Goal: Entertainment & Leisure: Consume media (video, audio)

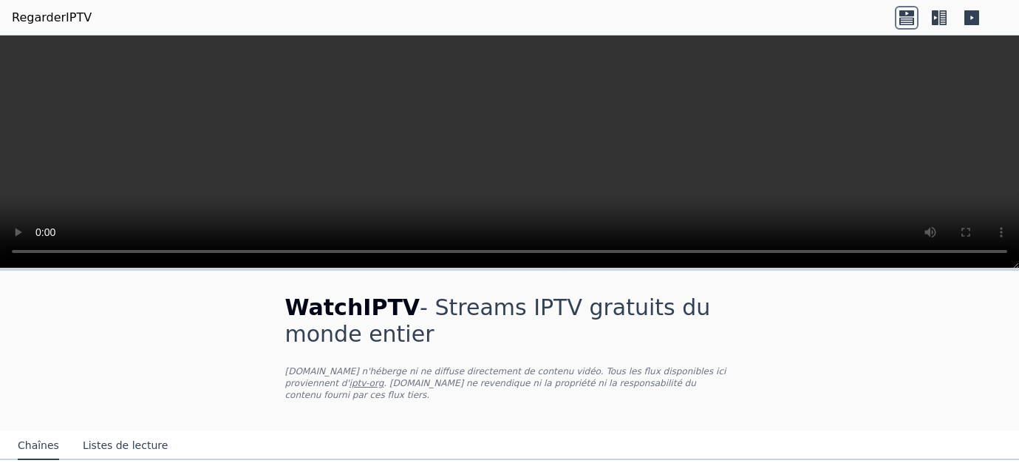
click at [1015, 19] on header "RegarderIPTV" at bounding box center [509, 17] width 1019 height 35
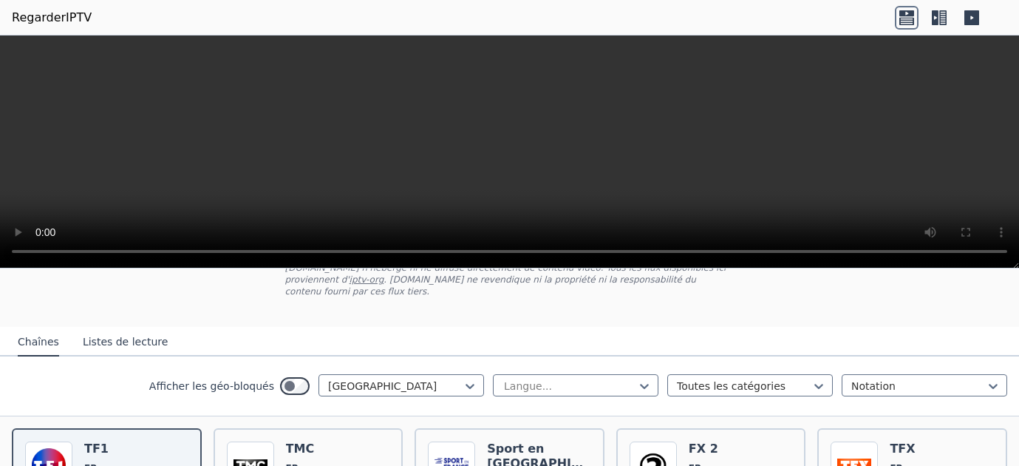
scroll to position [106, 0]
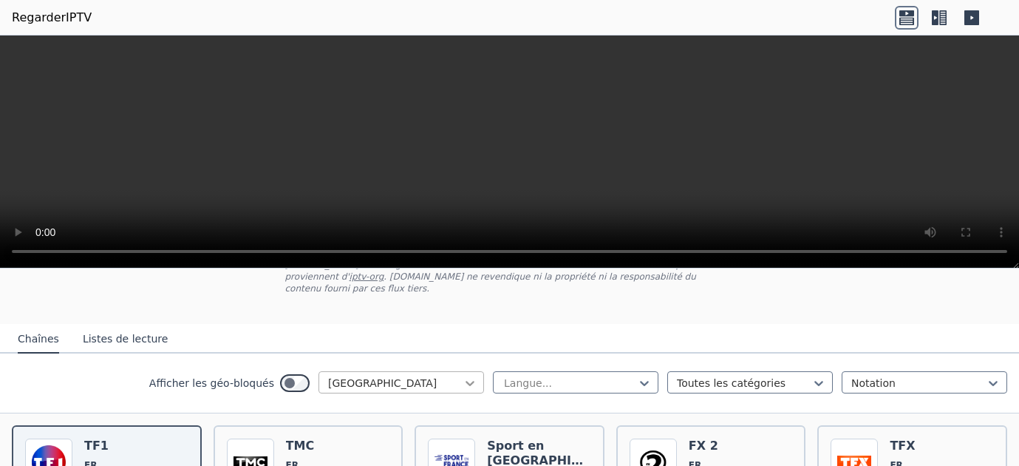
click at [473, 378] on icon at bounding box center [470, 382] width 15 height 15
click at [780, 387] on div at bounding box center [744, 382] width 135 height 15
click at [599, 377] on div at bounding box center [570, 382] width 135 height 15
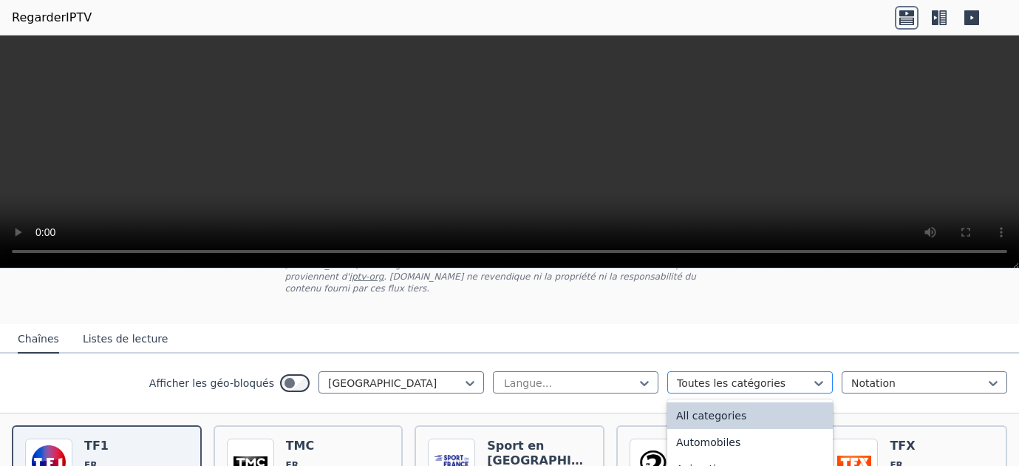
click at [747, 379] on div at bounding box center [744, 382] width 135 height 15
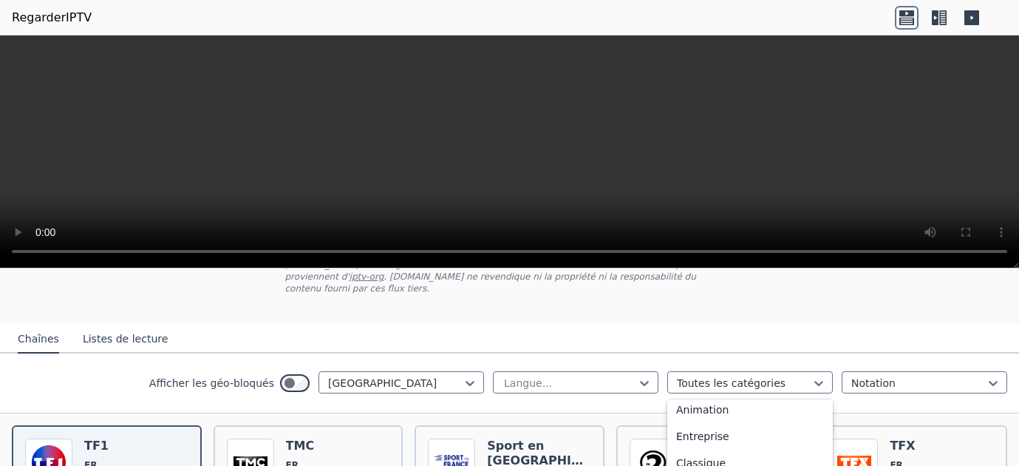
scroll to position [66, 0]
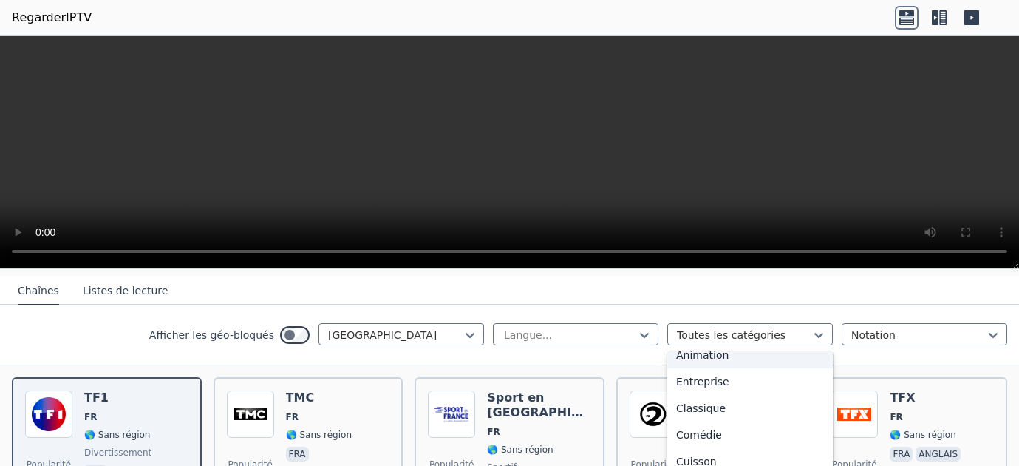
click at [813, 376] on div "Entreprise" at bounding box center [750, 381] width 166 height 27
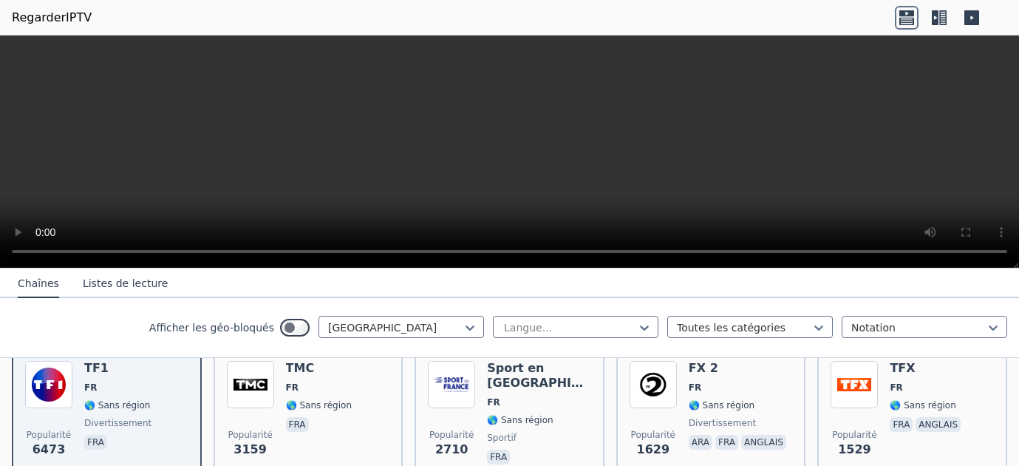
scroll to position [191, 0]
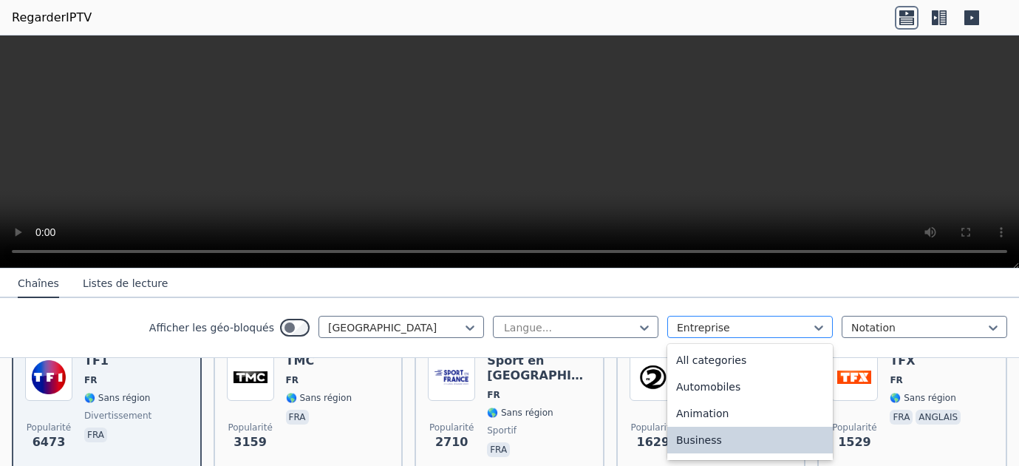
click at [796, 326] on div at bounding box center [744, 327] width 135 height 15
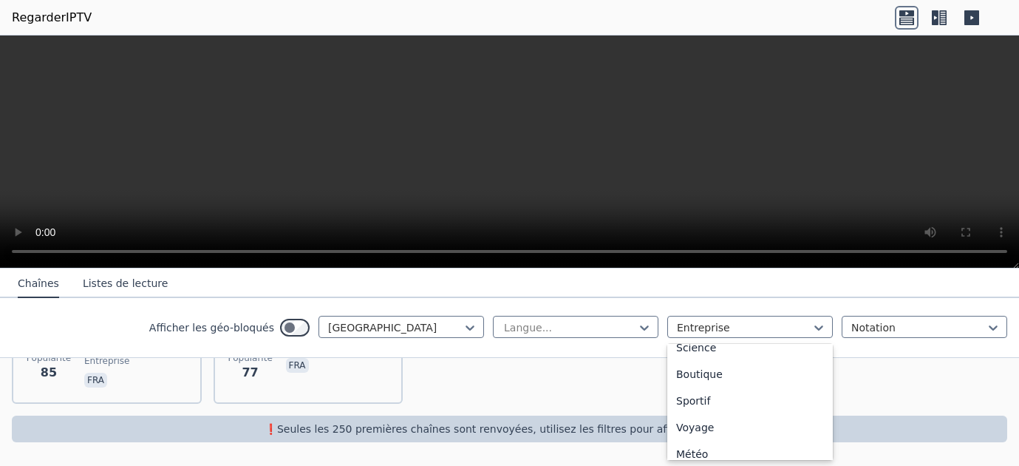
scroll to position [608, 0]
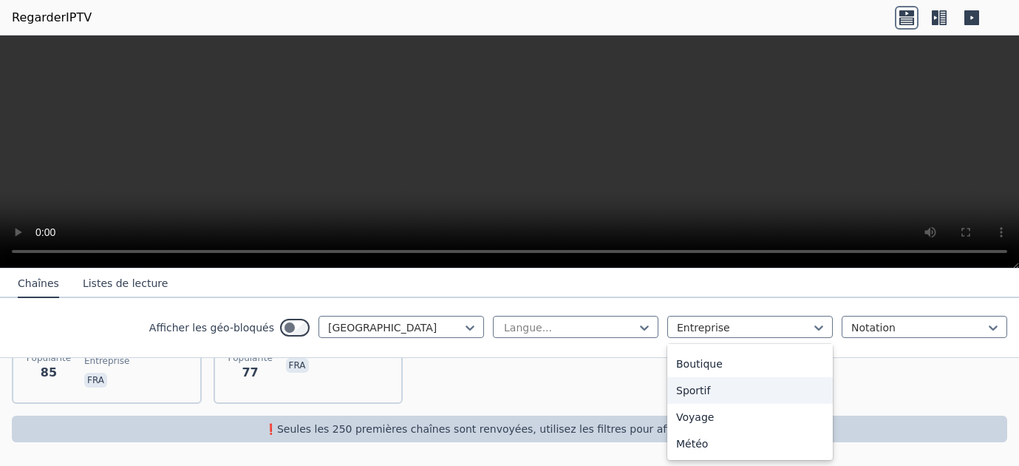
click at [745, 387] on div "Sportif" at bounding box center [750, 390] width 166 height 27
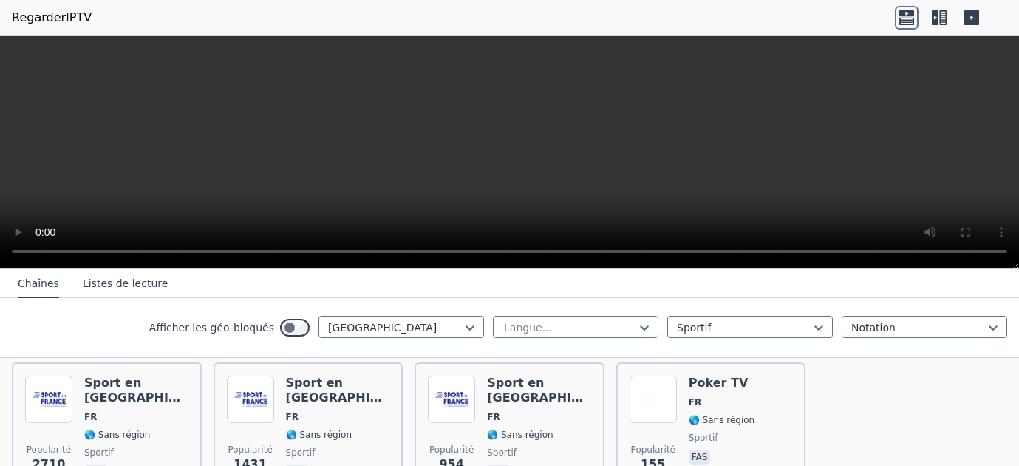
scroll to position [152, 0]
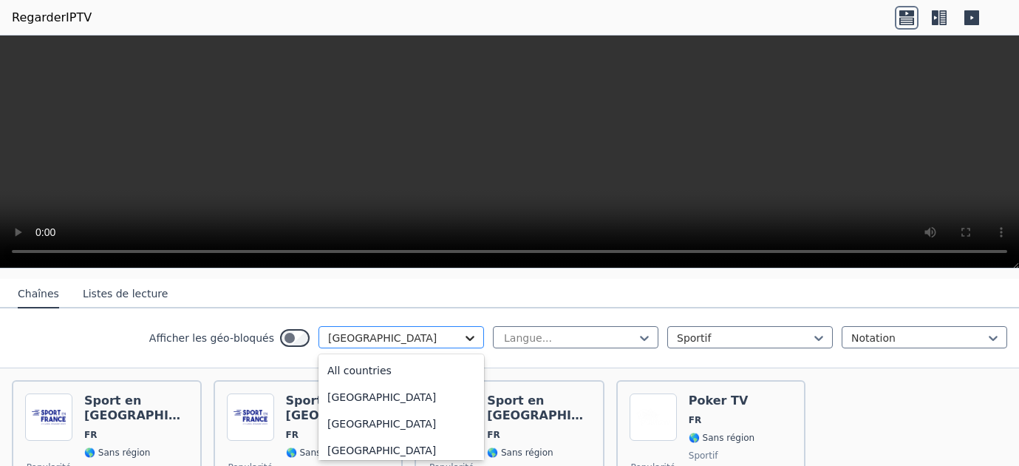
click at [471, 336] on icon at bounding box center [470, 337] width 15 height 15
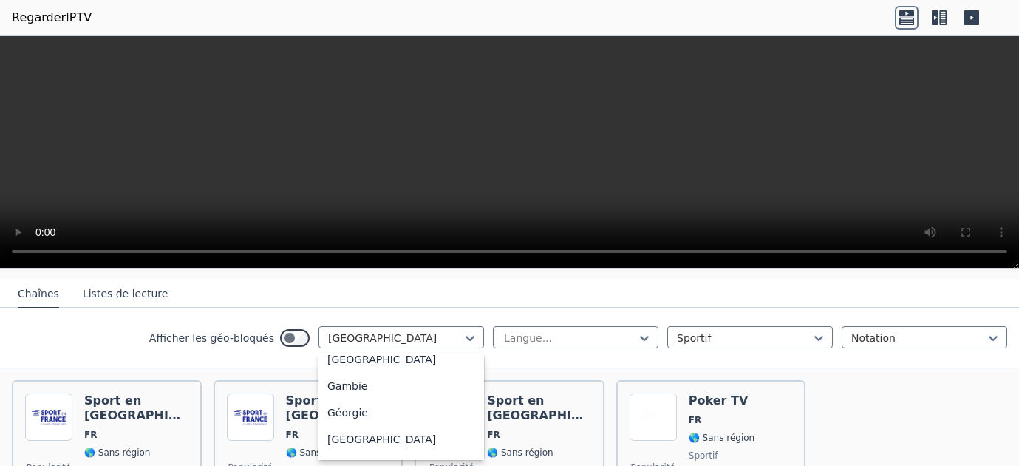
scroll to position [1834, 0]
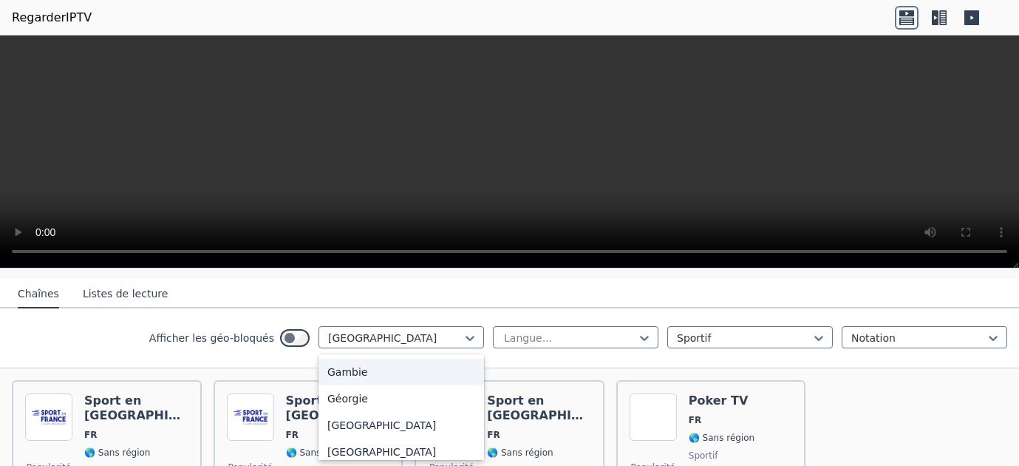
click at [450, 373] on div "Gambie" at bounding box center [402, 371] width 166 height 27
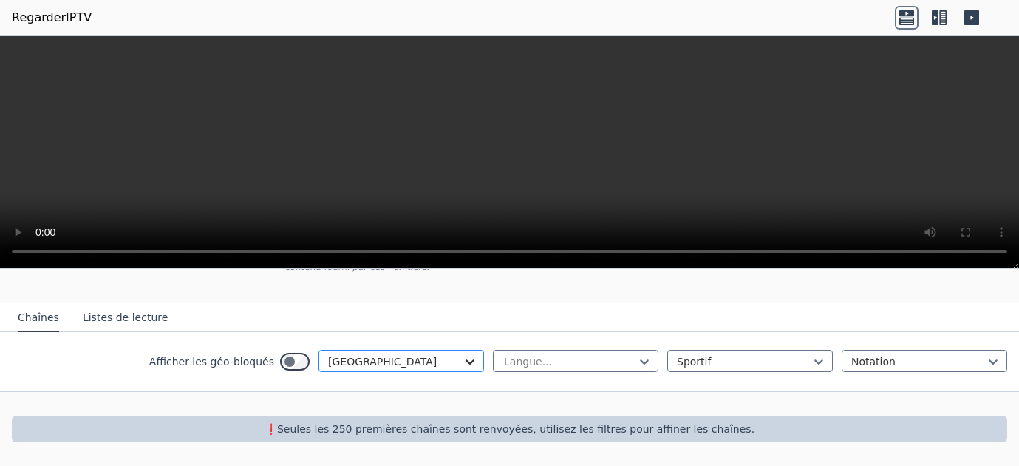
scroll to position [128, 0]
click at [466, 331] on nav "Chaînes Listes de lecture" at bounding box center [509, 317] width 1019 height 30
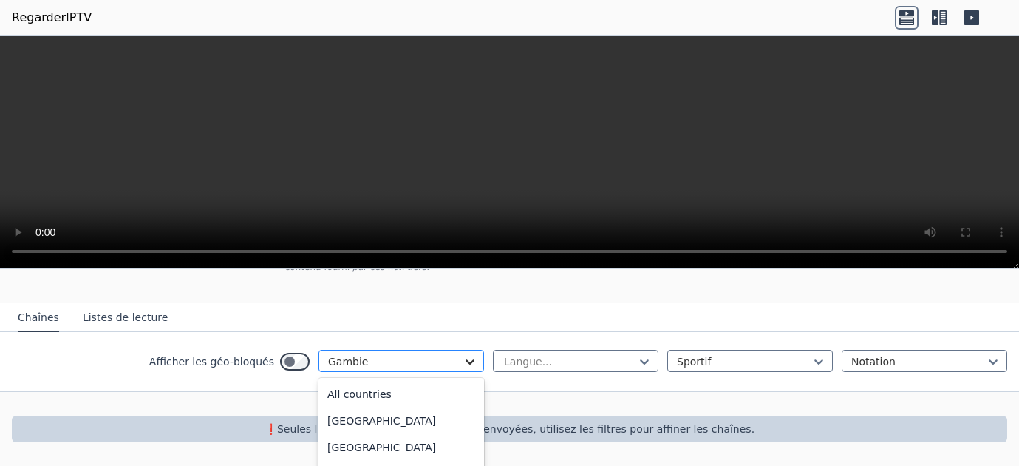
click at [464, 361] on icon at bounding box center [470, 361] width 15 height 15
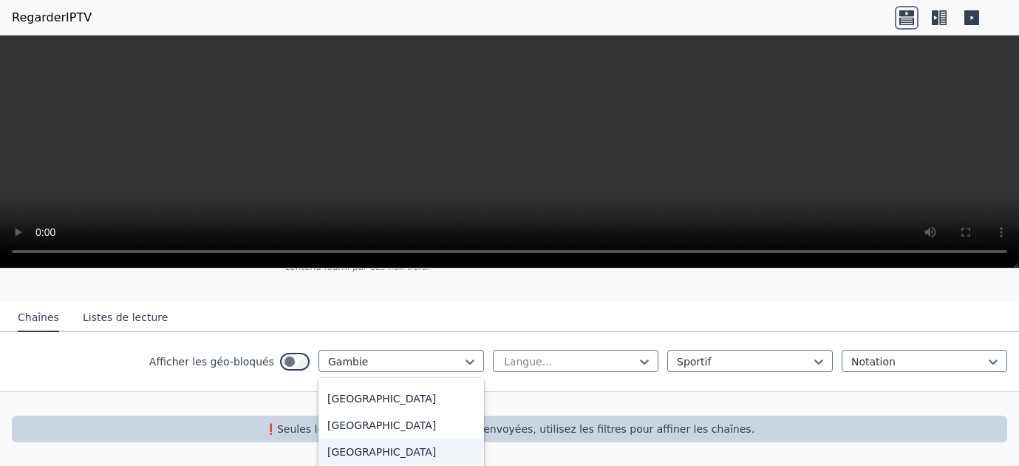
scroll to position [3973, 0]
click at [392, 449] on div "[GEOGRAPHIC_DATA]" at bounding box center [402, 453] width 166 height 27
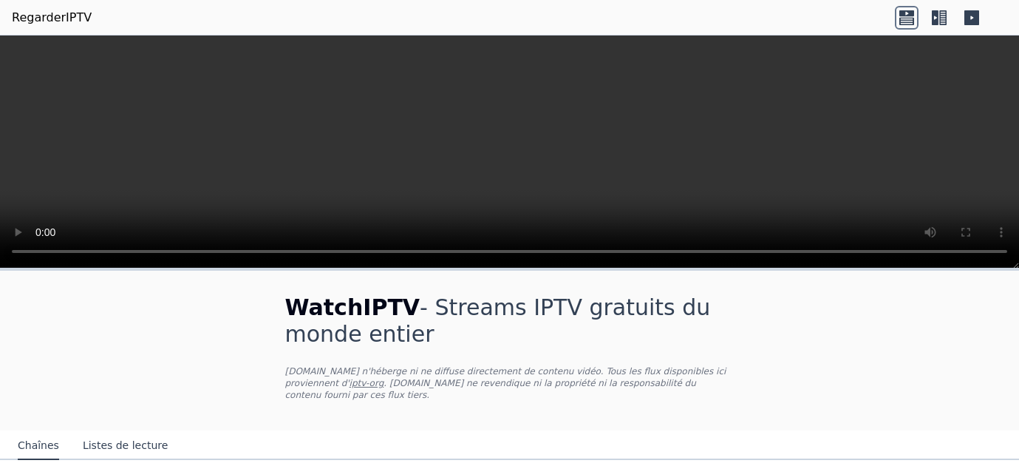
click at [56, 13] on font "RegarderIPTV" at bounding box center [52, 17] width 80 height 14
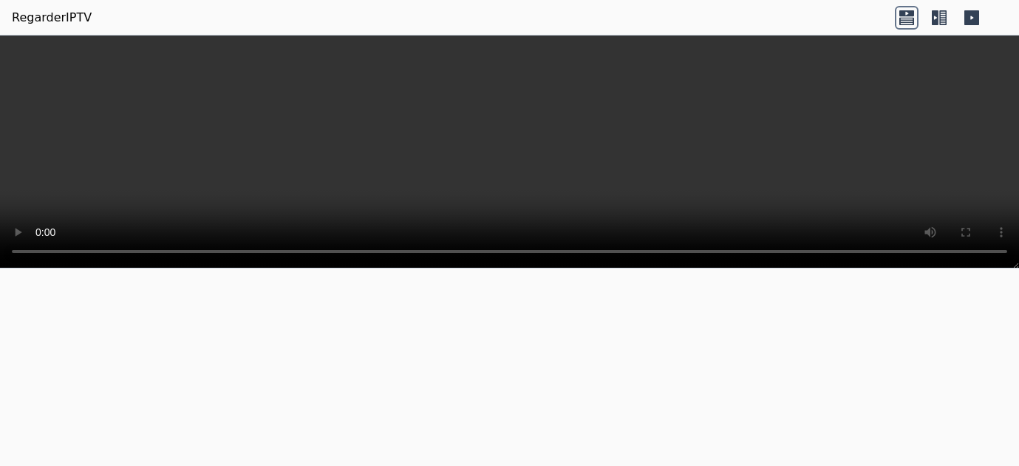
click at [56, 13] on font "RegarderIPTV" at bounding box center [52, 17] width 80 height 14
click at [937, 10] on icon at bounding box center [935, 17] width 7 height 15
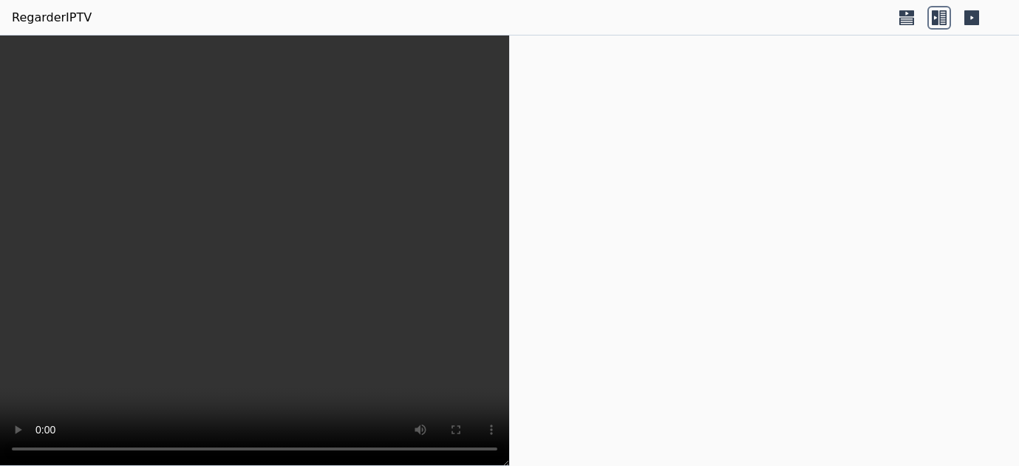
click at [976, 23] on icon at bounding box center [971, 17] width 15 height 15
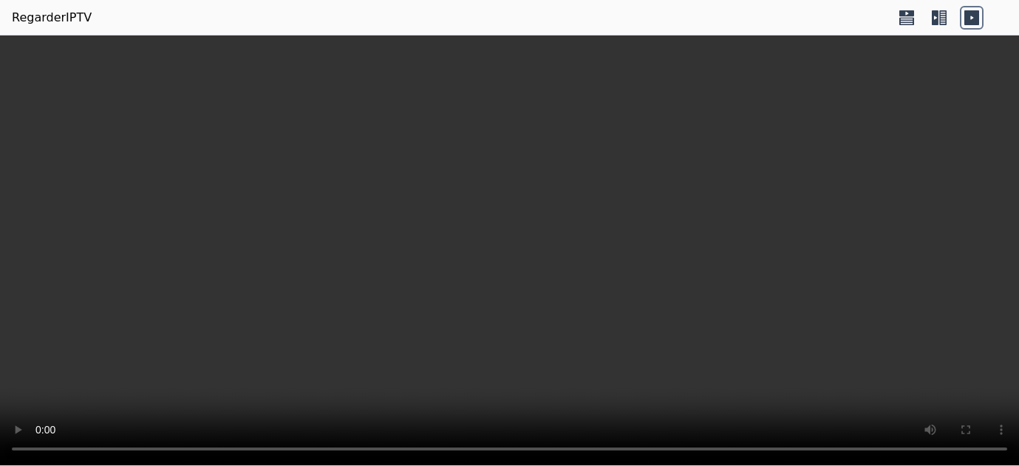
click at [942, 14] on icon at bounding box center [940, 18] width 24 height 24
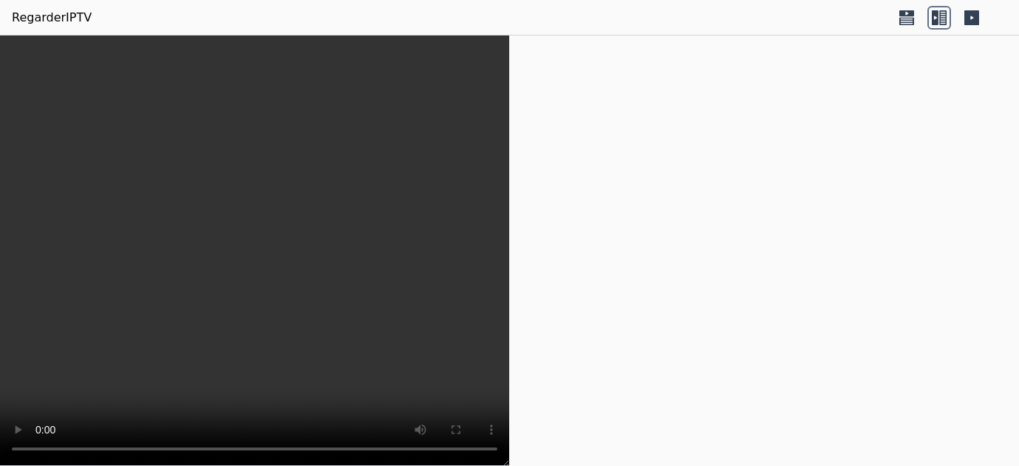
click at [78, 18] on font "RegarderIPTV" at bounding box center [52, 17] width 80 height 14
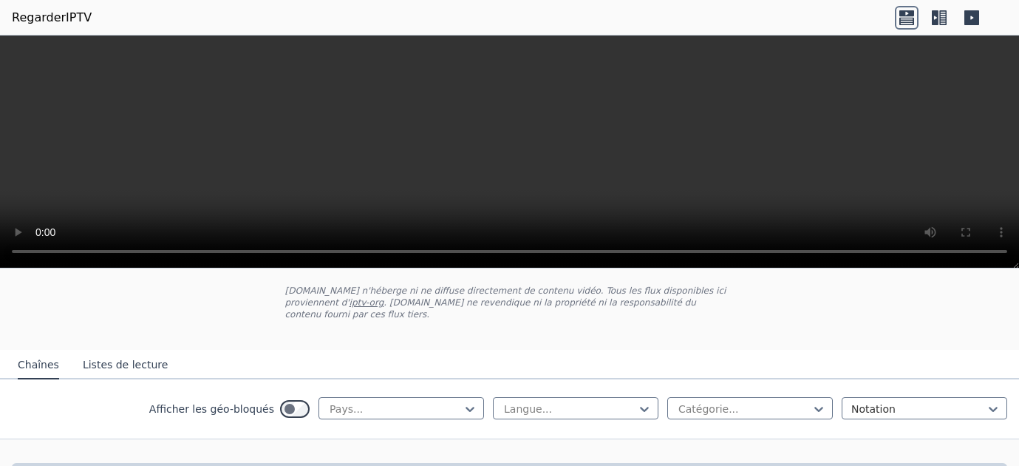
scroll to position [128, 0]
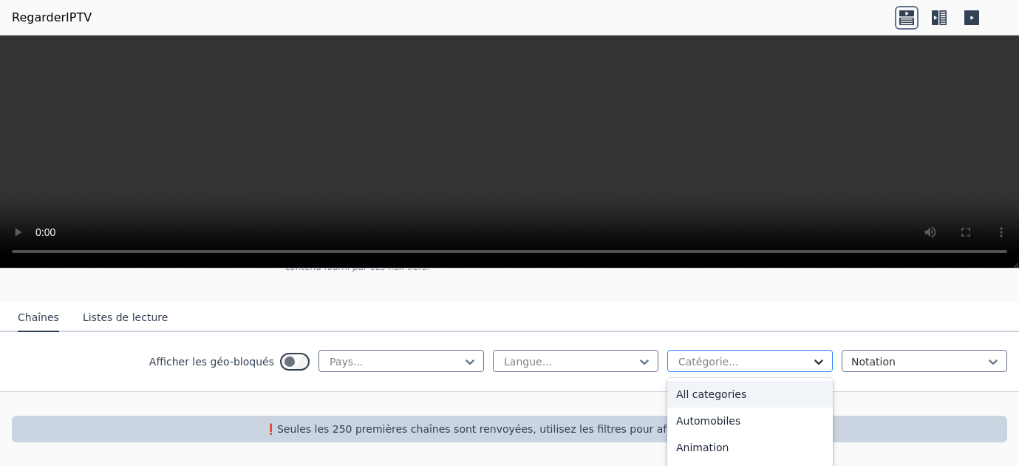
click at [822, 363] on icon at bounding box center [819, 361] width 15 height 15
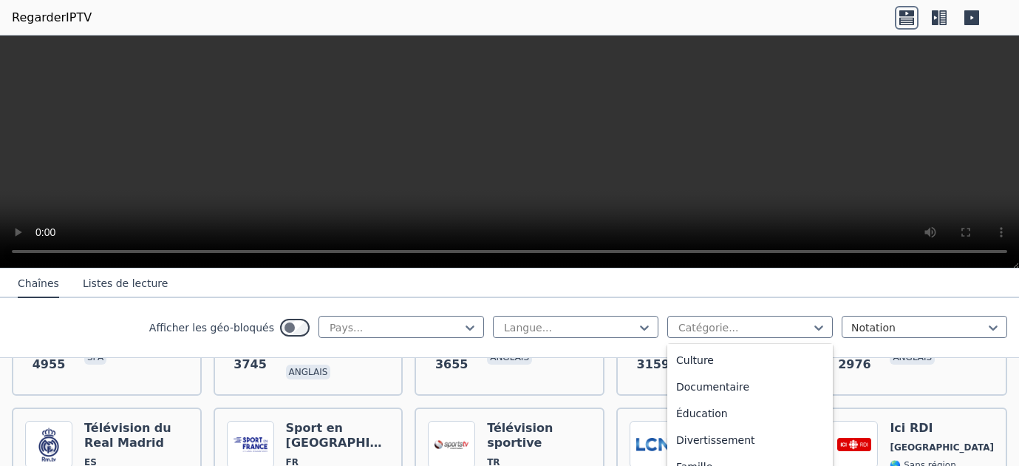
scroll to position [0, 0]
click at [748, 362] on font "Toutes les catégories" at bounding box center [730, 360] width 109 height 12
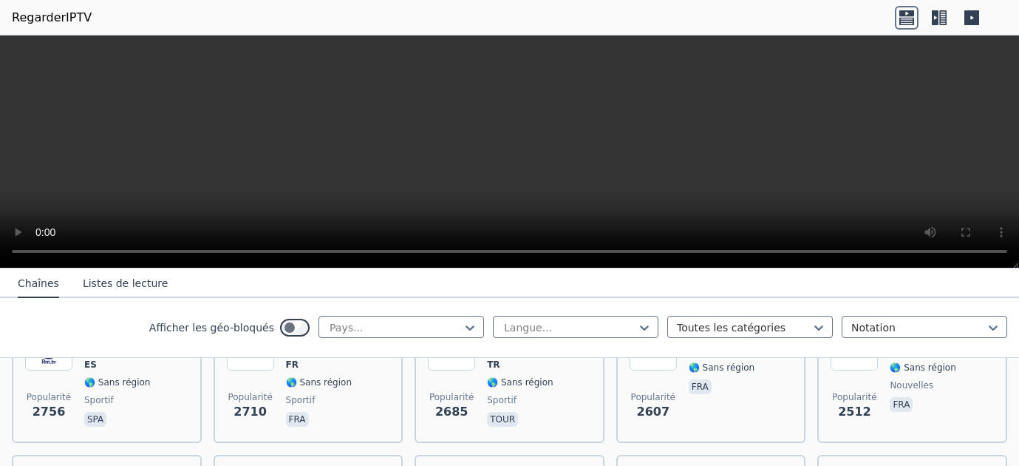
scroll to position [540, 0]
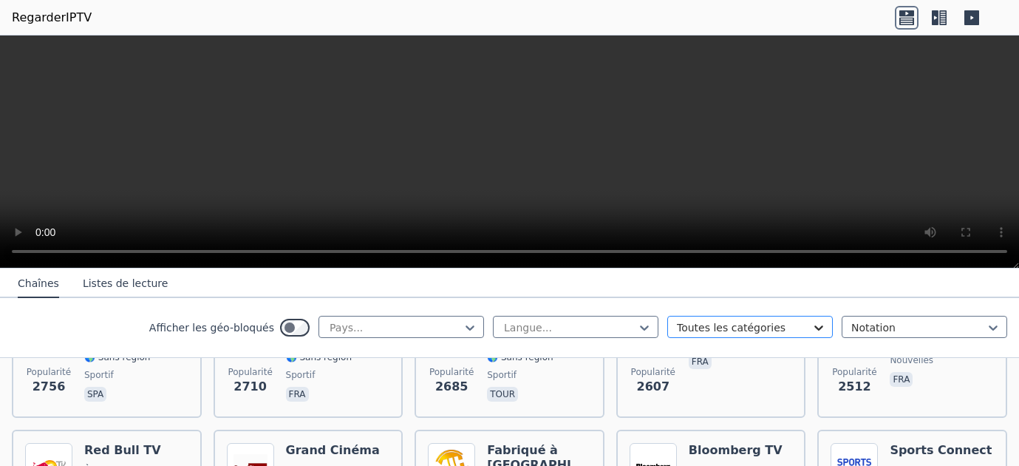
click at [823, 330] on icon at bounding box center [819, 327] width 15 height 15
click at [718, 423] on div "Sportif" at bounding box center [750, 422] width 166 height 27
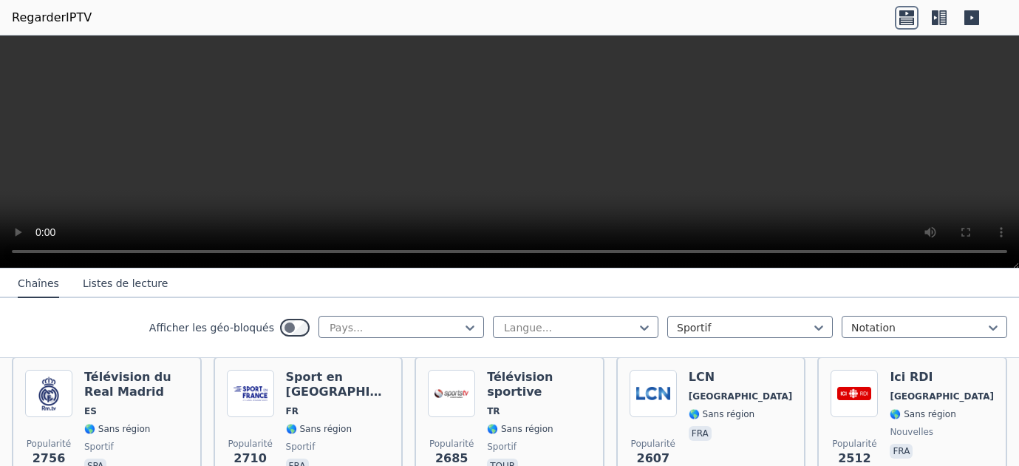
scroll to position [469, 0]
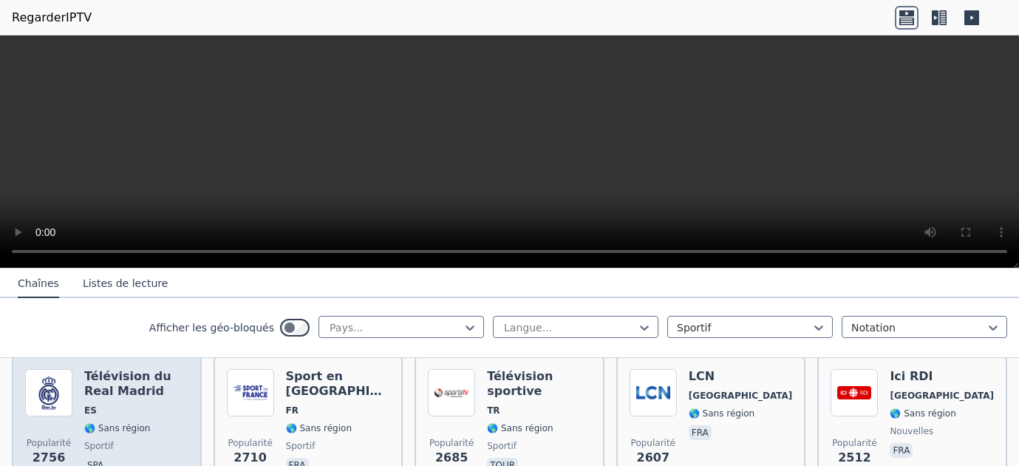
click at [62, 387] on img at bounding box center [48, 392] width 47 height 47
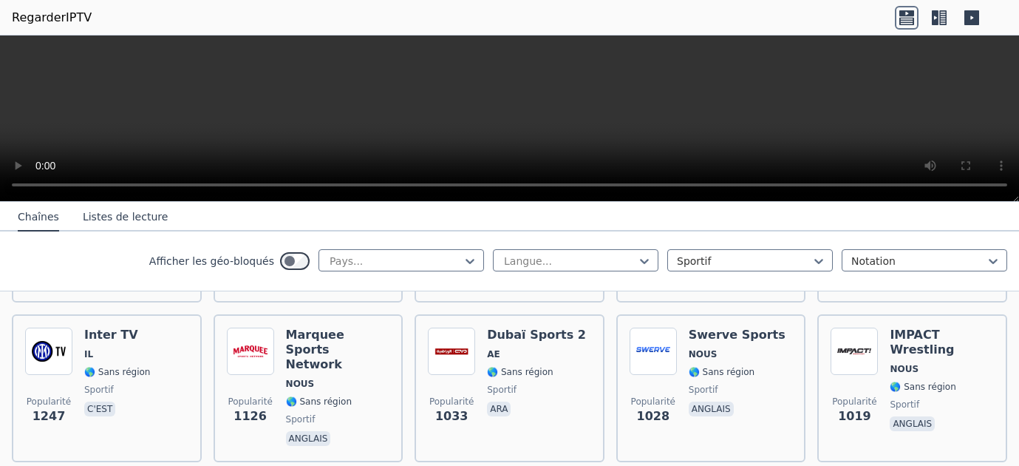
scroll to position [435, 0]
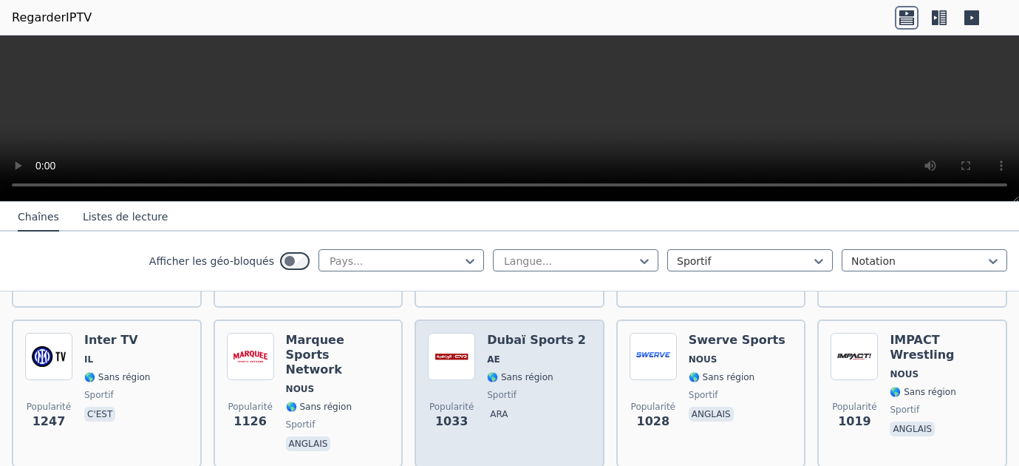
click at [591, 355] on div "Popularité 1033 Dubaï Sports 2 AE 🌎 Sans région sportif ara" at bounding box center [510, 393] width 190 height 148
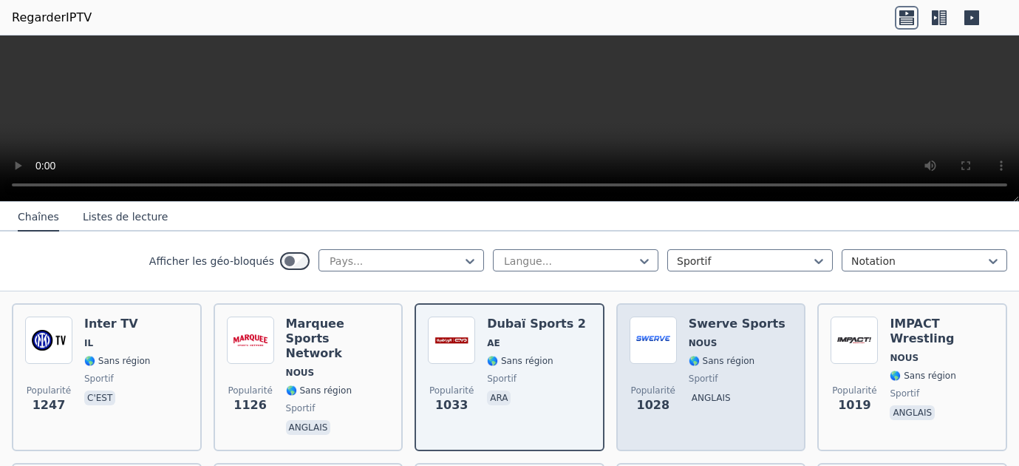
scroll to position [455, 0]
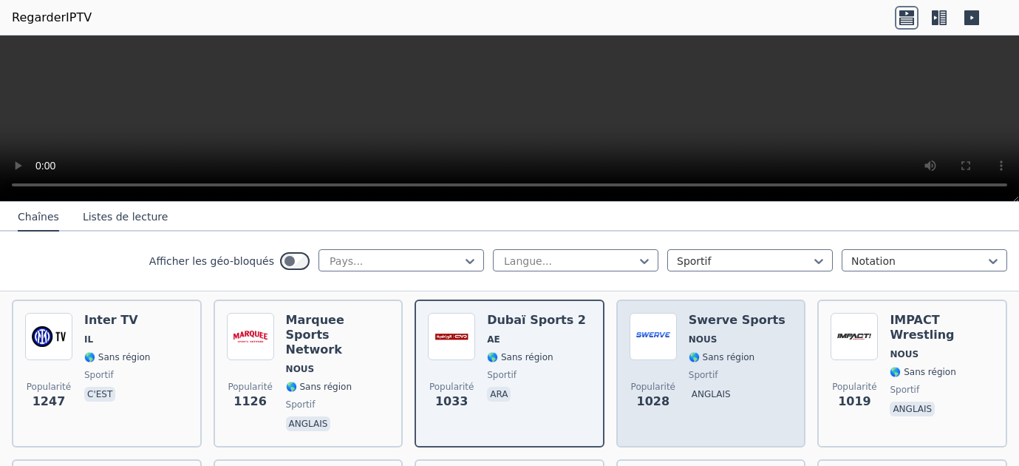
click at [661, 341] on img at bounding box center [653, 336] width 47 height 47
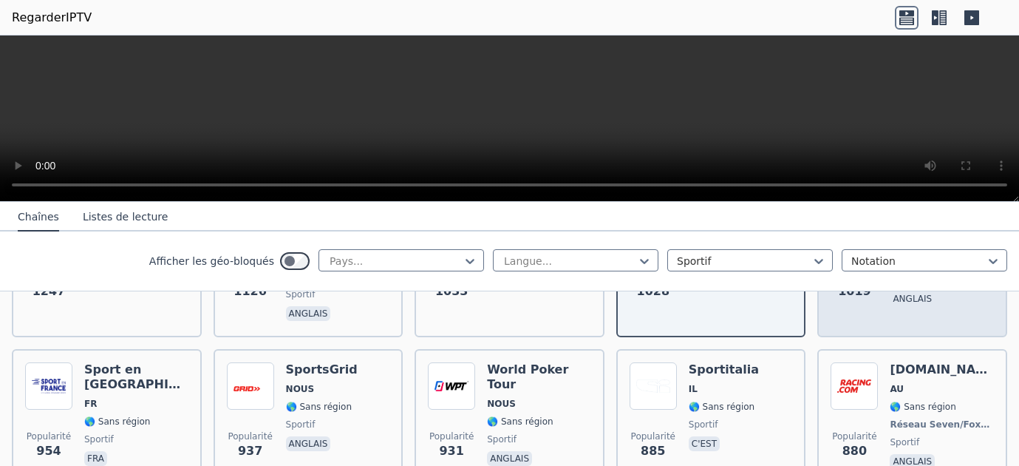
scroll to position [573, 0]
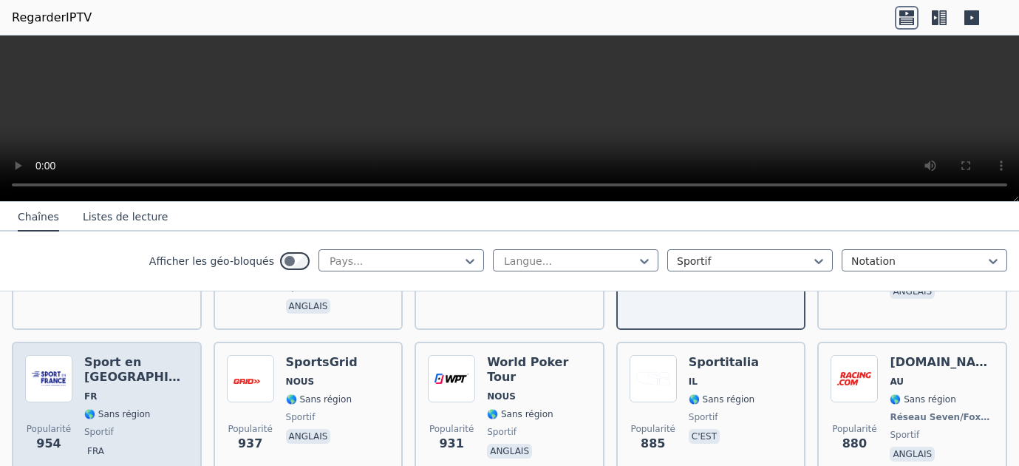
click at [156, 355] on font "Sport en [GEOGRAPHIC_DATA]" at bounding box center [153, 369] width 138 height 29
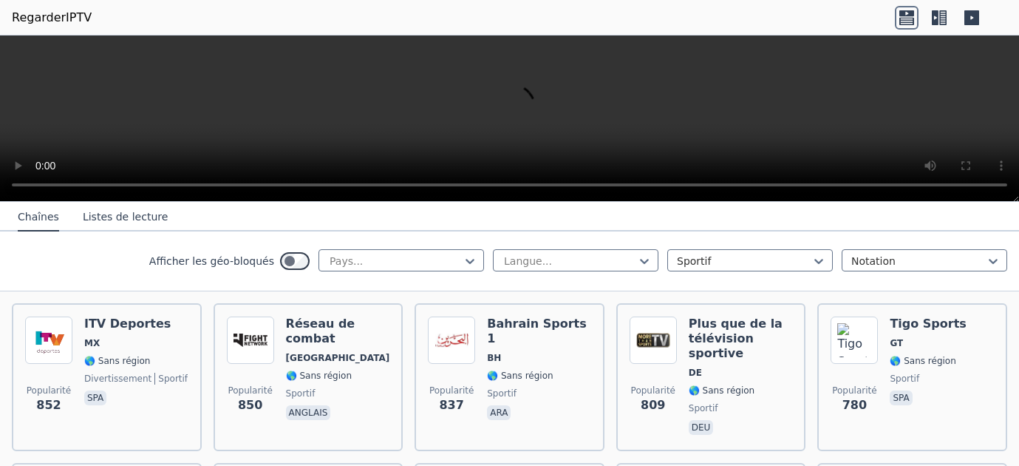
scroll to position [761, 0]
click at [472, 383] on span "Popularité" at bounding box center [451, 389] width 44 height 12
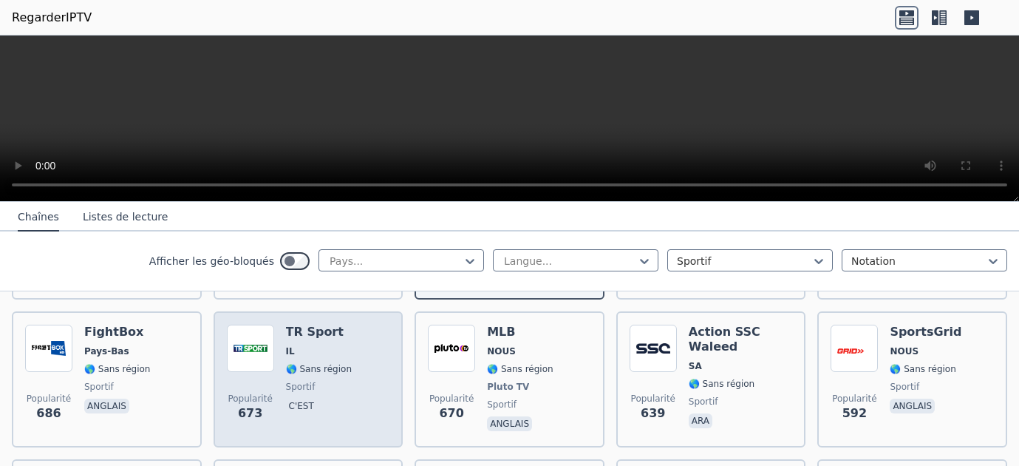
scroll to position [907, 0]
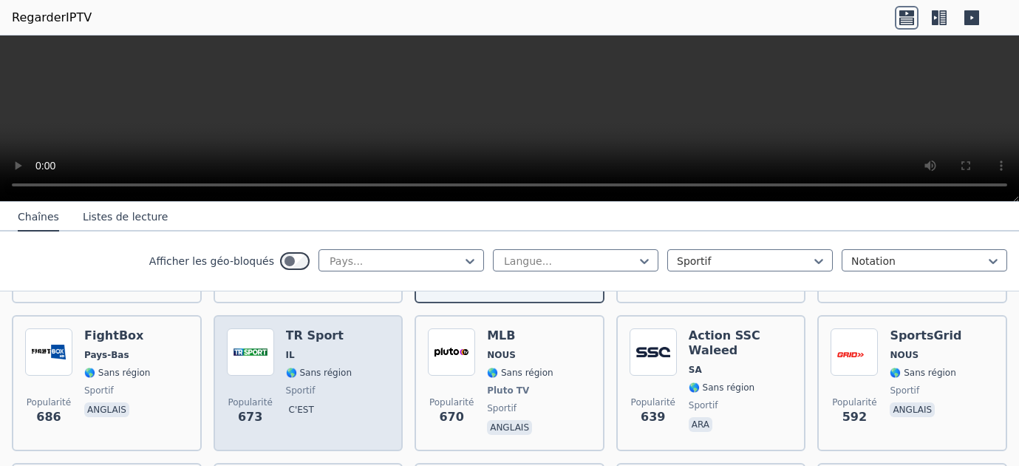
click at [336, 367] on font "🌎 Sans région" at bounding box center [319, 372] width 66 height 10
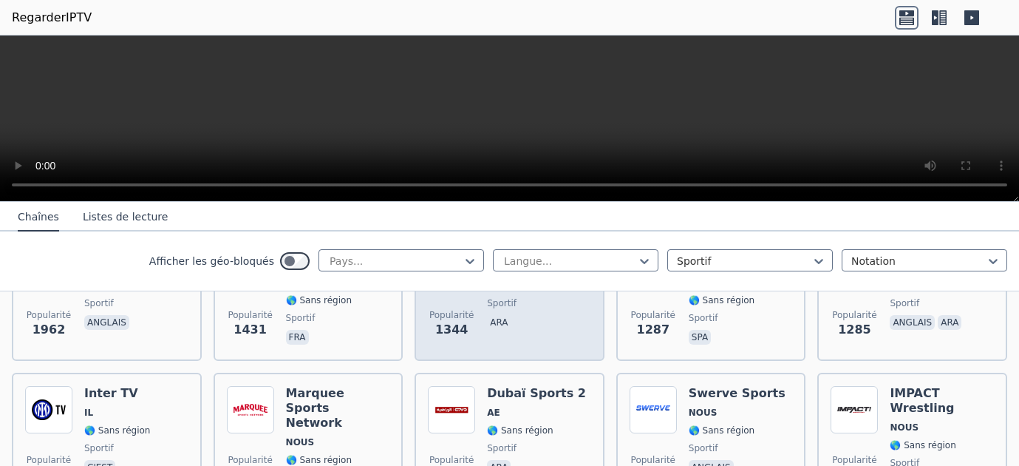
scroll to position [384, 0]
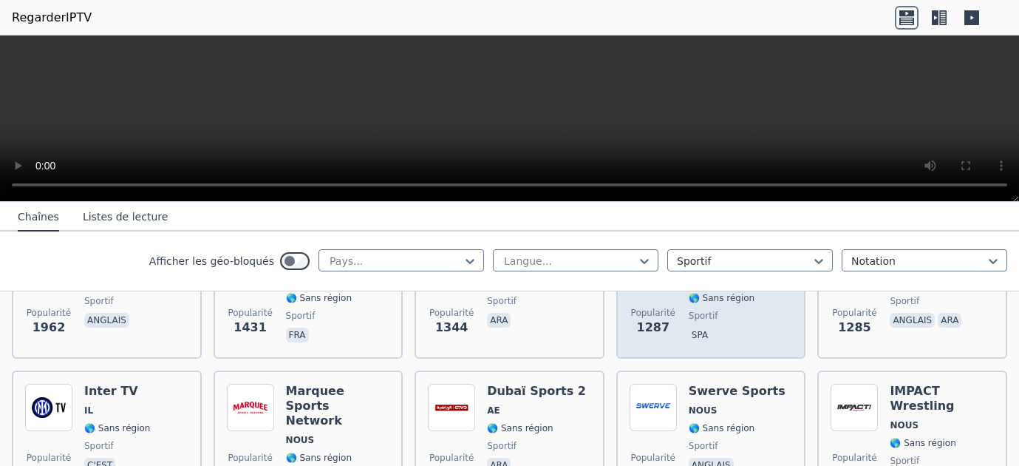
click at [689, 326] on div "Télévision du Real Madrid ES 🌎 Sans région sportif spa" at bounding box center [741, 292] width 104 height 106
click at [679, 327] on div "Popularité 1287 Télévision du Real Madrid ES 🌎 Sans région sportif spa" at bounding box center [711, 292] width 163 height 106
